Goal: Understand process/instructions: Learn how to perform a task or action

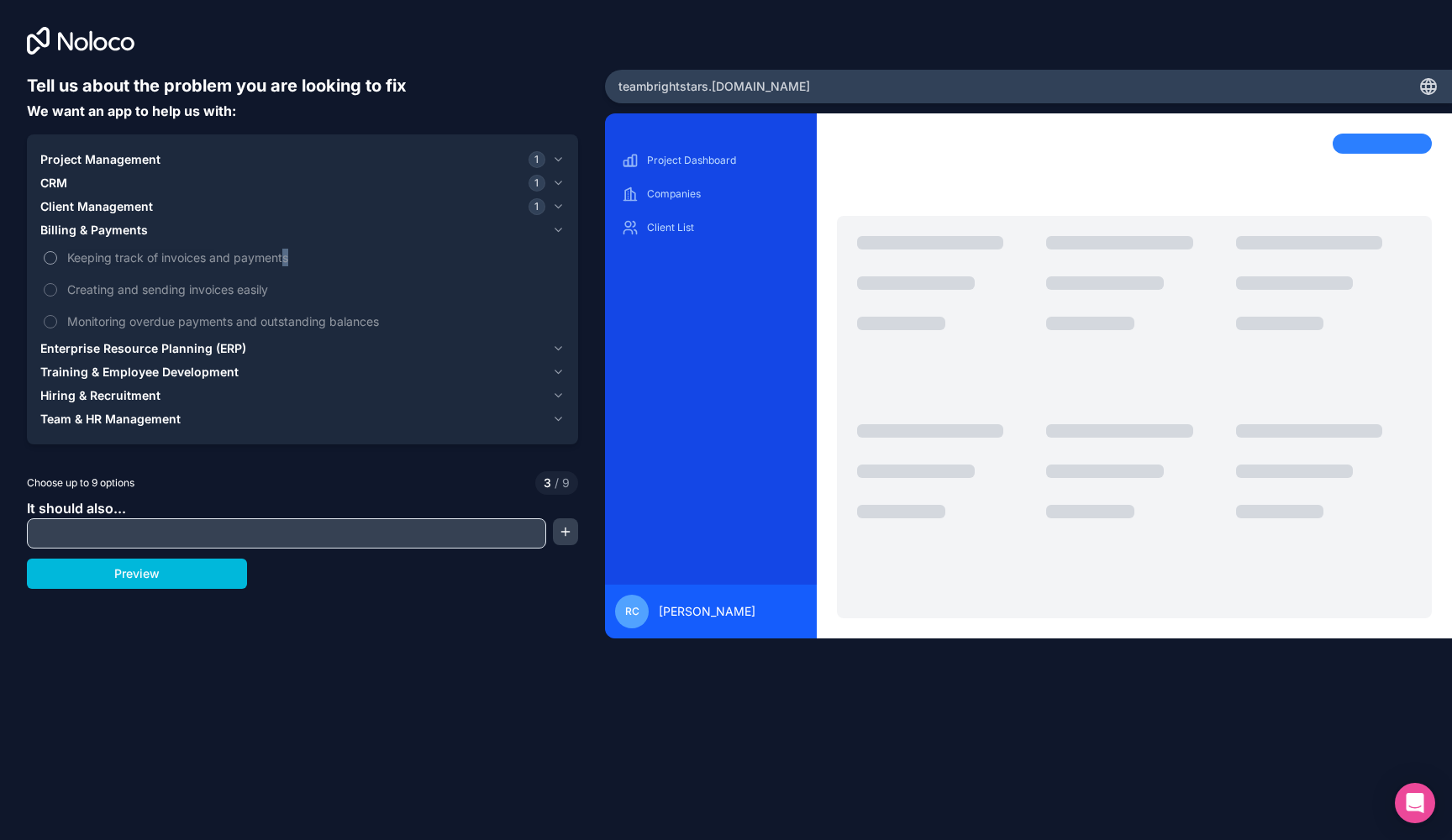
click at [286, 257] on span "Keeping track of invoices and payments" at bounding box center [315, 257] width 494 height 17
click at [57, 257] on button "Keeping track of invoices and payments" at bounding box center [50, 257] width 14 height 14
click at [194, 346] on span "Enterprise Resource Planning (ERP)" at bounding box center [143, 348] width 205 height 16
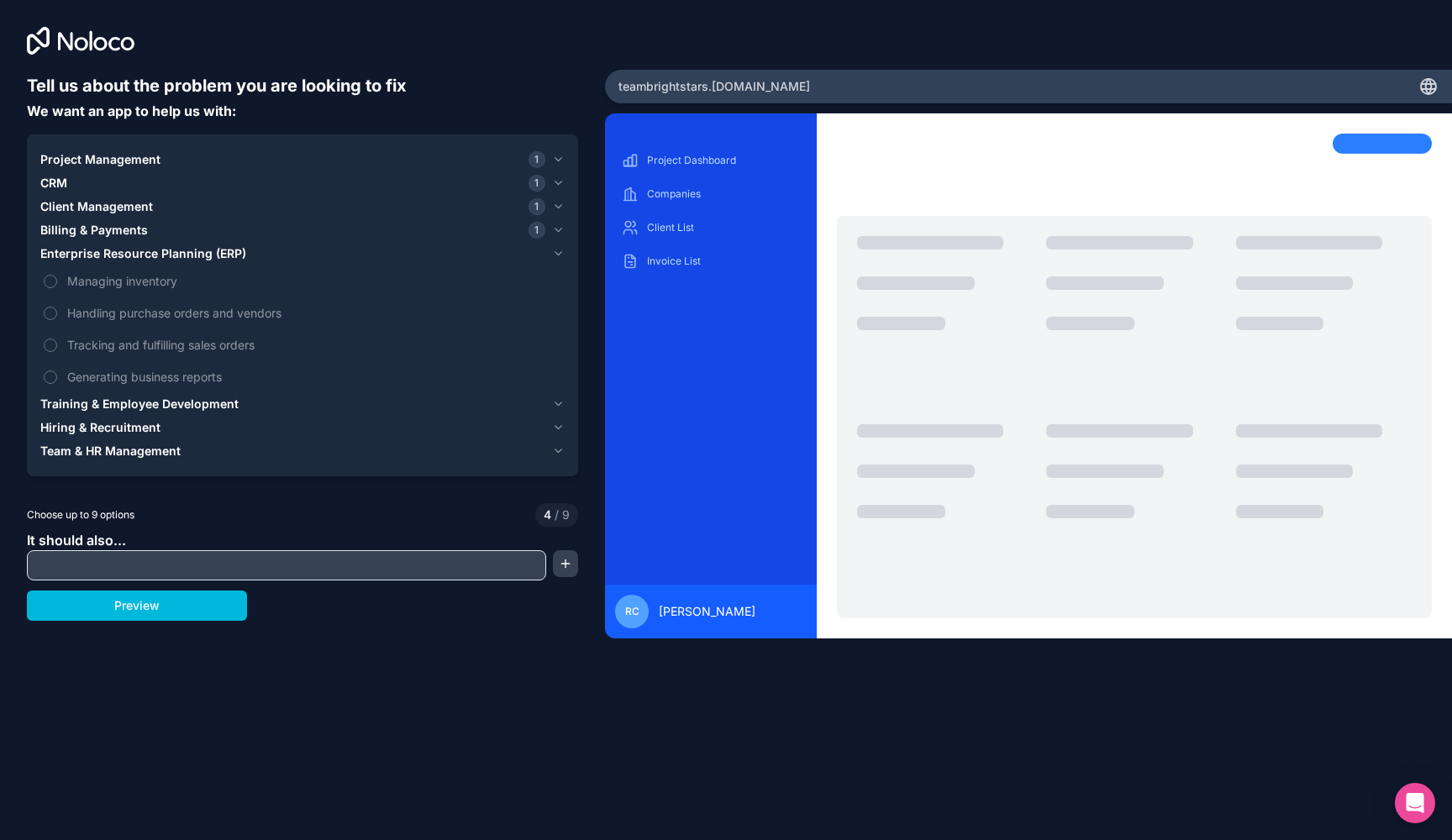
click at [194, 346] on span "Tracking and fulfilling sales orders" at bounding box center [315, 344] width 494 height 17
click at [57, 346] on button "Tracking and fulfilling sales orders" at bounding box center [50, 345] width 14 height 14
click at [160, 410] on span "Training & Employee Development" at bounding box center [140, 403] width 199 height 16
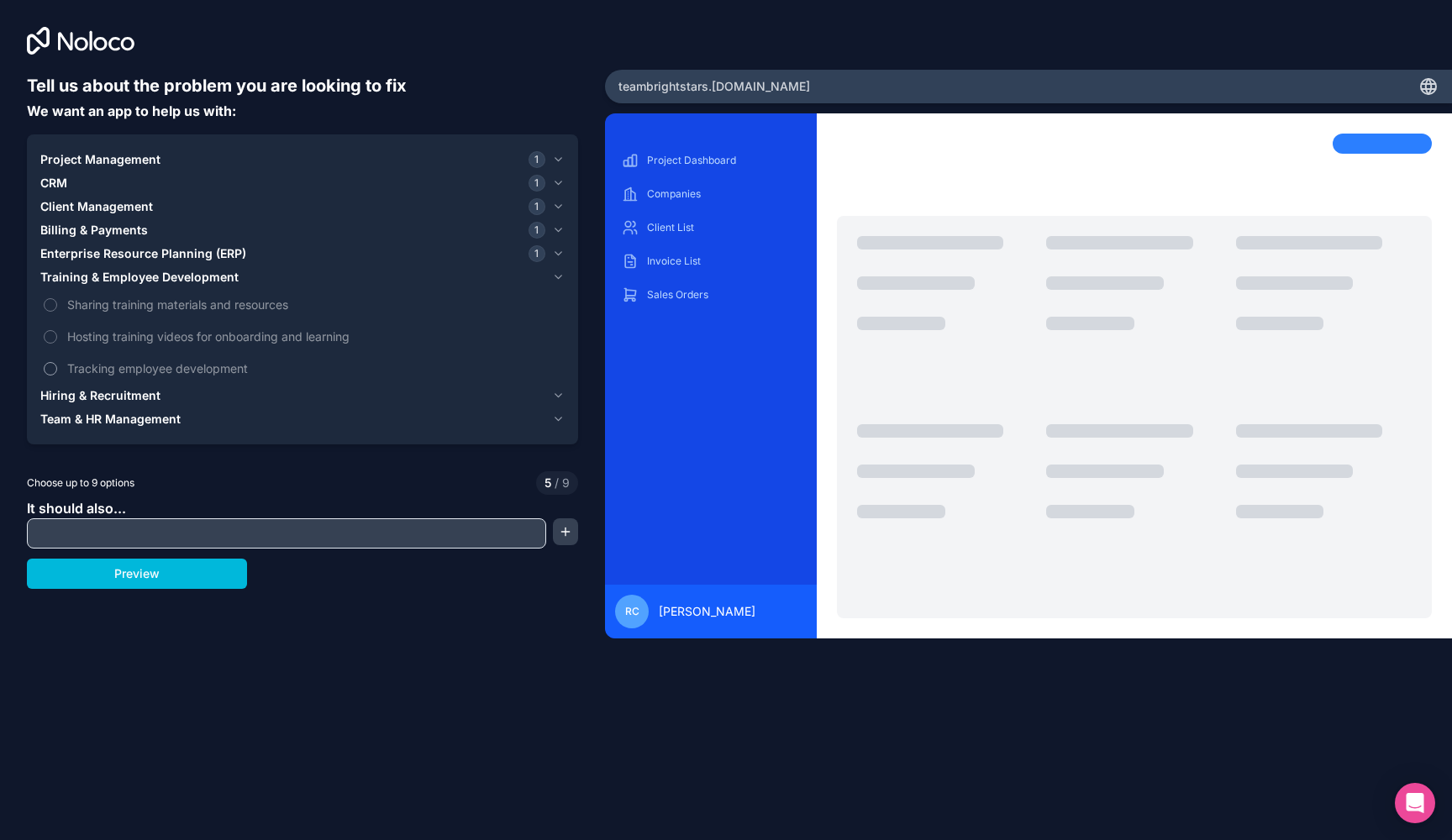
click at [157, 366] on span "Tracking employee development" at bounding box center [315, 368] width 494 height 17
click at [57, 366] on button "Tracking employee development" at bounding box center [50, 368] width 14 height 14
click at [126, 399] on span "Hiring & Recruitment" at bounding box center [100, 394] width 121 height 16
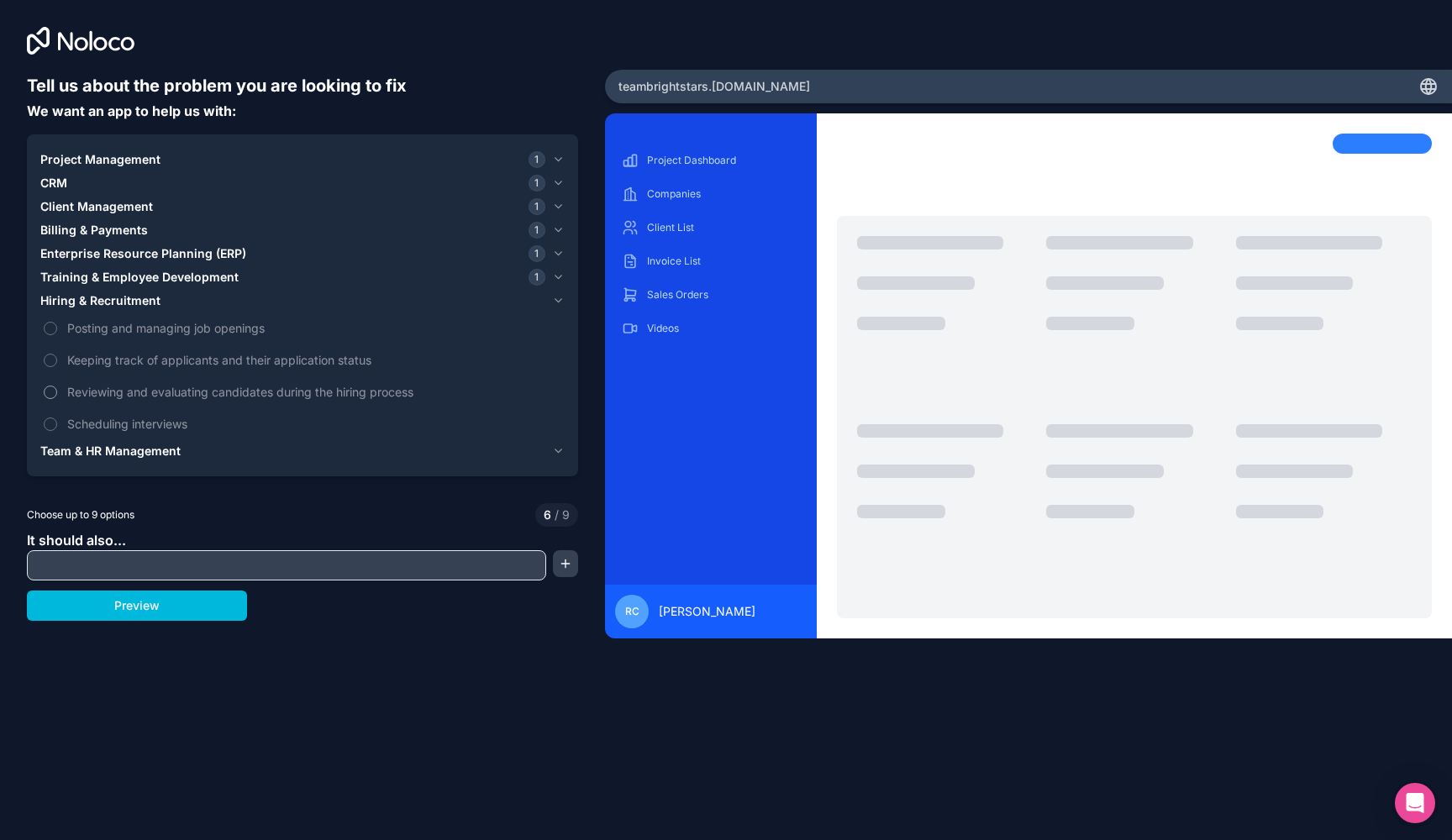
click at [124, 394] on span "Reviewing and evaluating candidates during the hiring process" at bounding box center [315, 392] width 494 height 17
click at [57, 394] on button "Reviewing and evaluating candidates during the hiring process" at bounding box center [50, 393] width 14 height 14
click at [118, 452] on span "Team & HR Management" at bounding box center [110, 450] width 140 height 16
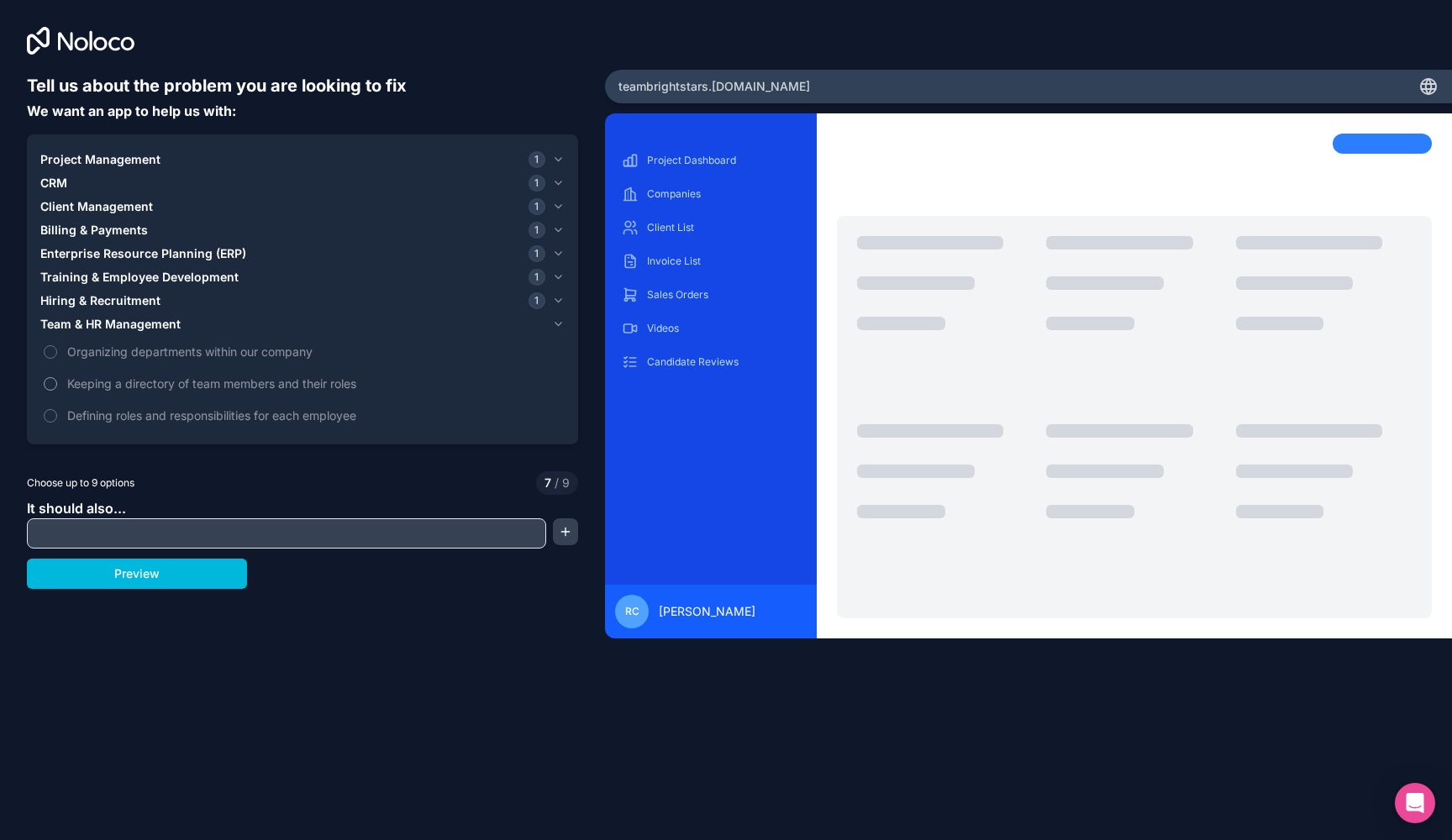
click at [119, 392] on span "Keeping a directory of team members and their roles" at bounding box center [315, 383] width 494 height 17
click at [57, 391] on button "Keeping a directory of team members and their roles" at bounding box center [50, 384] width 14 height 14
click at [123, 578] on button "Preview" at bounding box center [137, 573] width 220 height 30
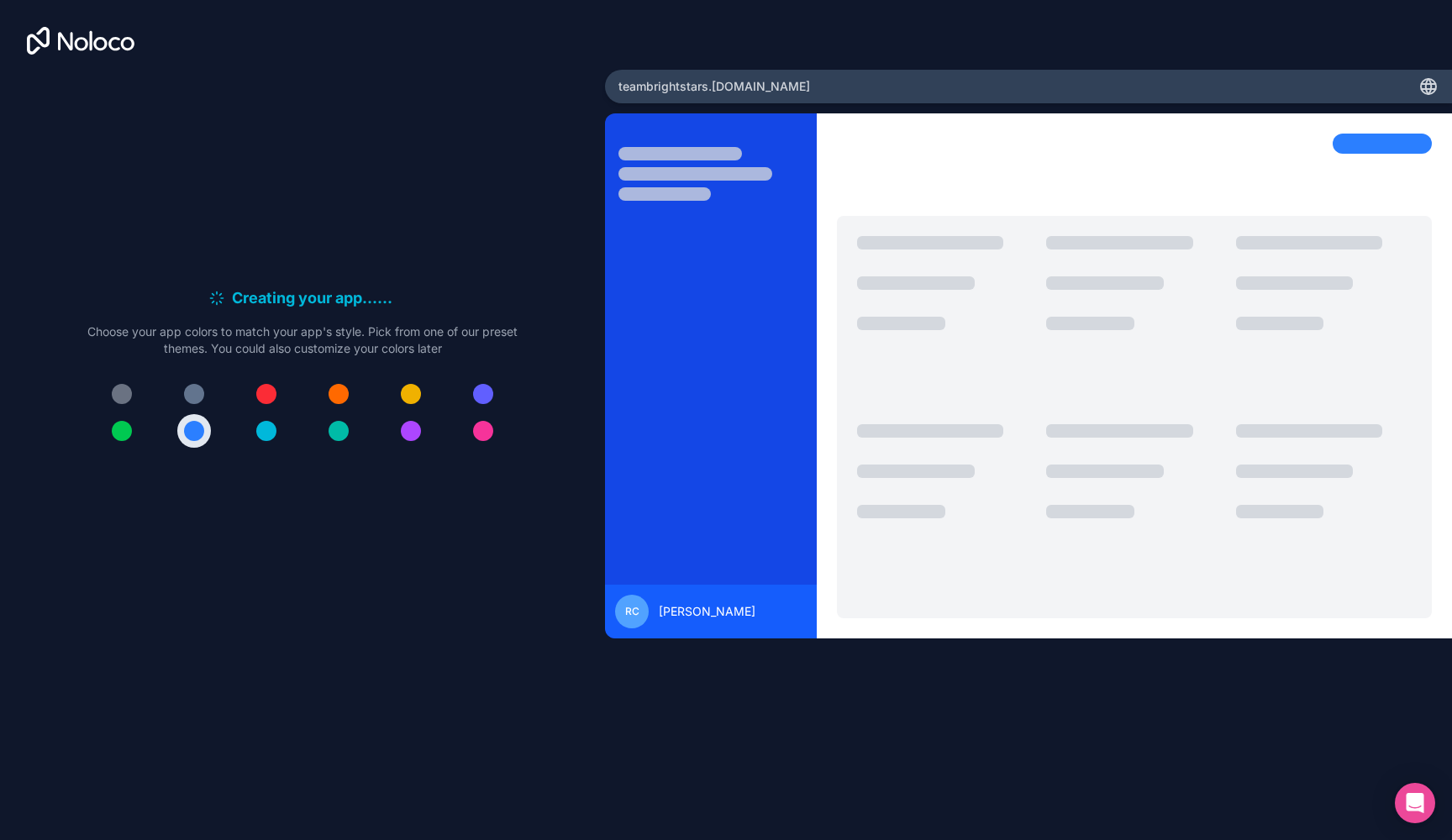
click at [855, 184] on div at bounding box center [1134, 171] width 595 height 75
